Goal: Transaction & Acquisition: Purchase product/service

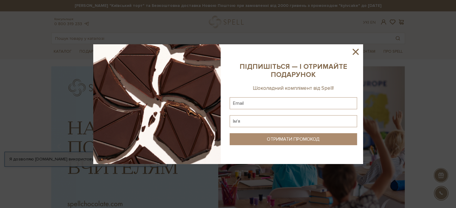
click at [357, 52] on icon at bounding box center [355, 52] width 10 height 10
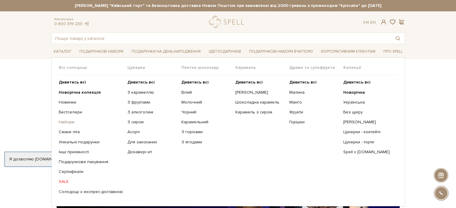
click at [64, 123] on link "Набори" at bounding box center [91, 122] width 64 height 5
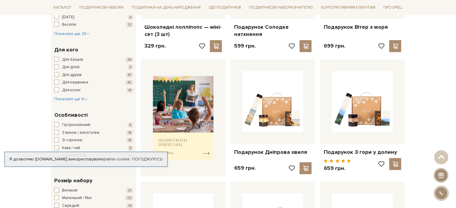
scroll to position [30, 0]
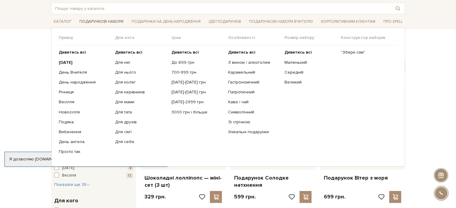
click at [108, 21] on link "Подарункові набори" at bounding box center [101, 21] width 49 height 9
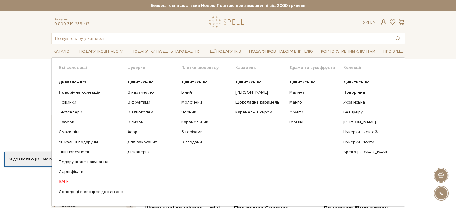
click at [131, 67] on span "Цукерки" at bounding box center [154, 67] width 54 height 5
click at [132, 84] on b "Дивитись всі" at bounding box center [140, 82] width 27 height 5
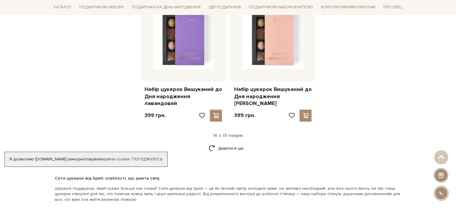
scroll to position [839, 0]
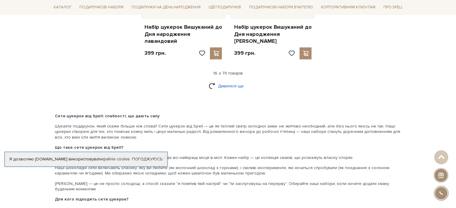
click at [230, 81] on link "Дивитися ще" at bounding box center [227, 86] width 39 height 10
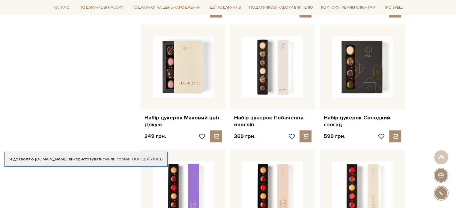
scroll to position [1138, 0]
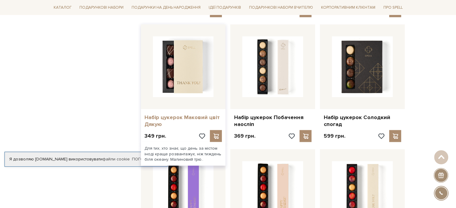
click at [179, 114] on link "Набір цукерок Маковий цвіт Дякую" at bounding box center [183, 121] width 78 height 14
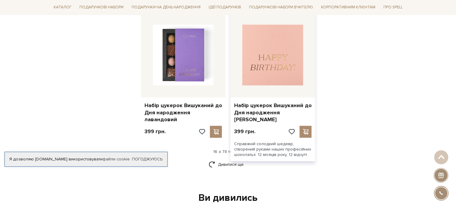
scroll to position [771, 0]
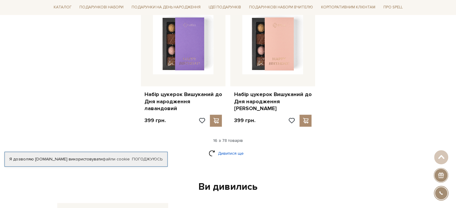
click at [215, 148] on link "Дивитися ще" at bounding box center [227, 153] width 39 height 10
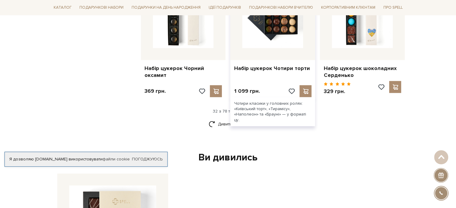
scroll to position [1400, 0]
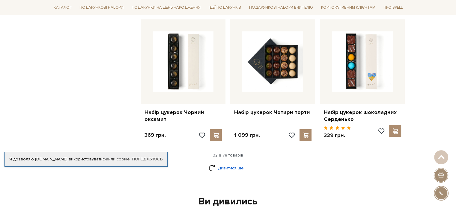
click at [219, 163] on link "Дивитися ще" at bounding box center [227, 168] width 39 height 10
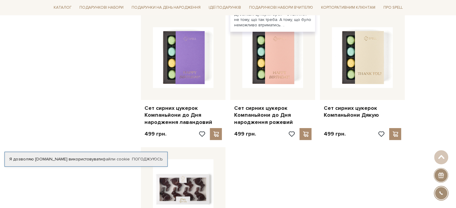
scroll to position [2179, 0]
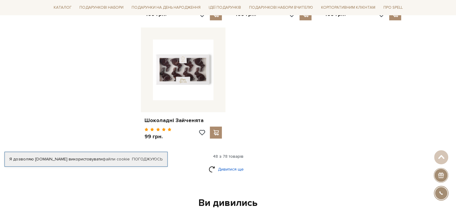
click at [233, 164] on link "Дивитися ще" at bounding box center [227, 169] width 39 height 10
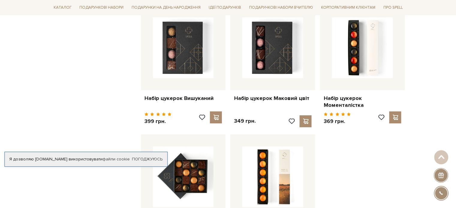
scroll to position [2868, 0]
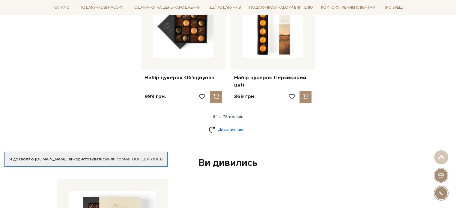
click at [234, 124] on link "Дивитися ще" at bounding box center [227, 129] width 39 height 10
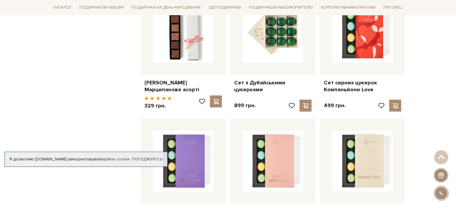
scroll to position [0, 0]
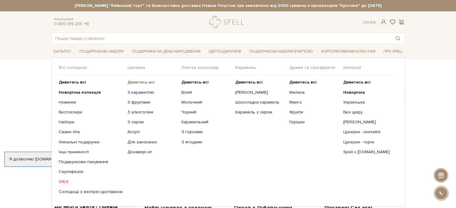
click at [137, 84] on b "Дивитись всі" at bounding box center [140, 82] width 27 height 5
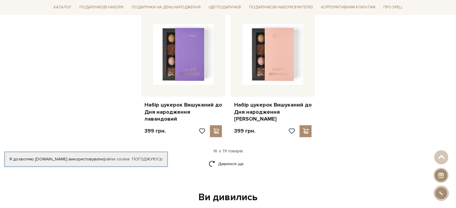
scroll to position [809, 0]
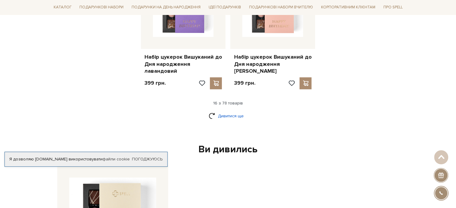
click at [221, 111] on link "Дивитися ще" at bounding box center [227, 116] width 39 height 10
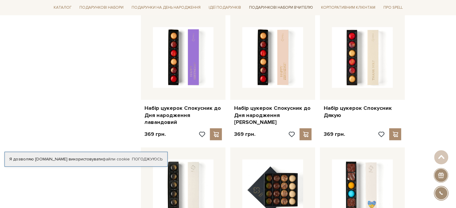
scroll to position [1348, 0]
